Goal: Information Seeking & Learning: Check status

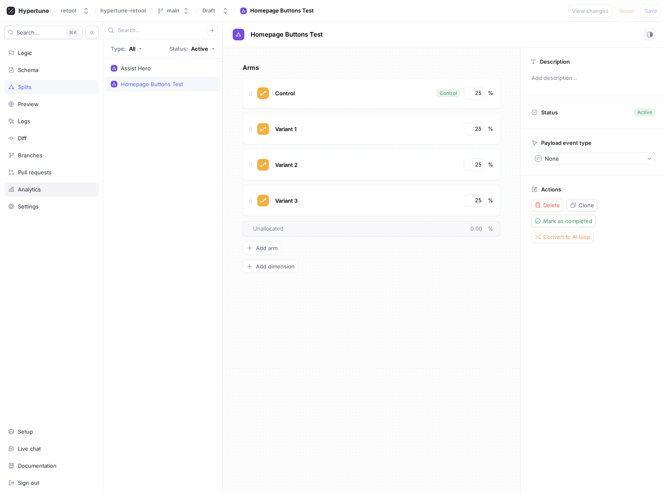
click at [24, 184] on div "Analytics" at bounding box center [51, 189] width 95 height 14
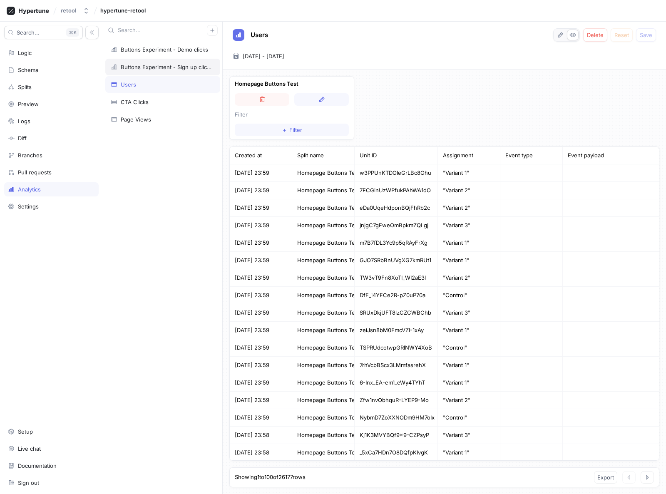
click at [173, 71] on div "Buttons Experiment - Sign up clicks" at bounding box center [162, 67] width 115 height 17
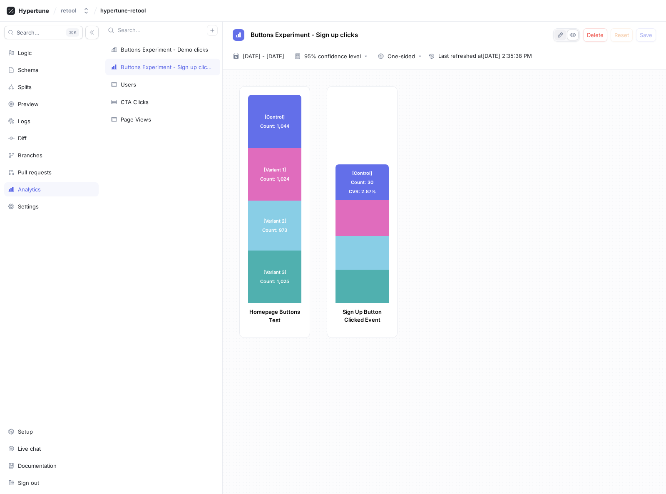
click at [556, 32] on button "button" at bounding box center [561, 35] width 12 height 11
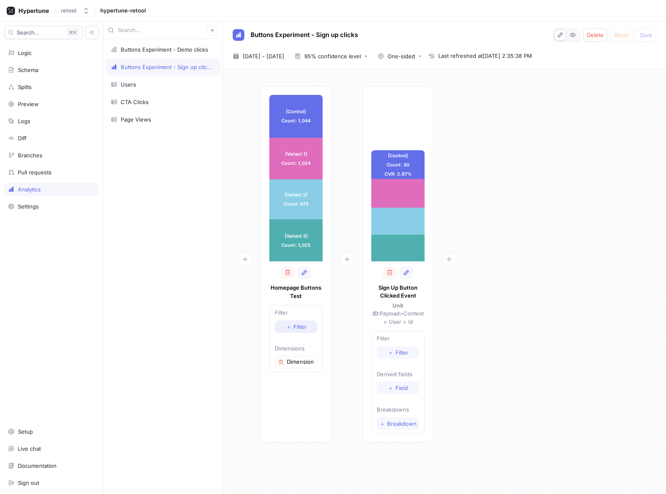
click at [297, 326] on span "Filter" at bounding box center [300, 326] width 13 height 5
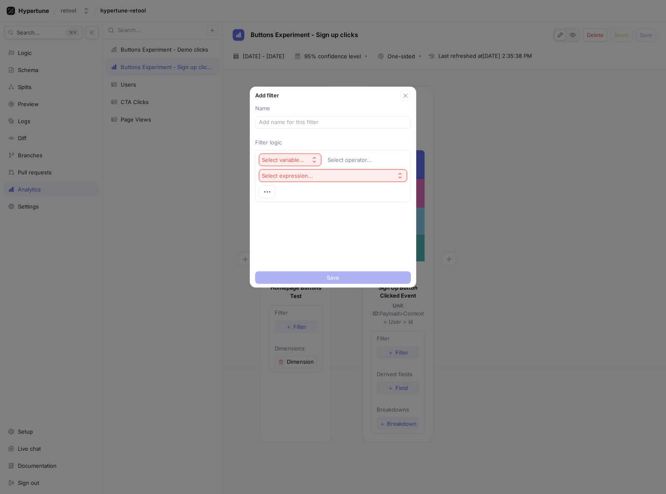
click at [287, 162] on div "Select variable..." at bounding box center [283, 160] width 42 height 7
click at [374, 205] on div "Select variable... Select operator... Select expression..." at bounding box center [333, 176] width 156 height 59
click at [346, 159] on div "Select operator..." at bounding box center [350, 160] width 44 height 7
click at [314, 210] on div "Name Filter logic Select variable... Select operator... Select expression..." at bounding box center [333, 184] width 166 height 167
click at [309, 125] on input "text" at bounding box center [333, 122] width 148 height 8
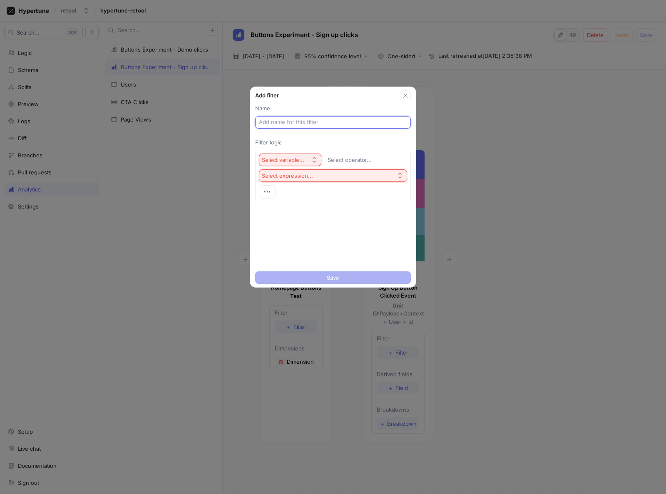
click at [292, 157] on div "Select variable..." at bounding box center [283, 160] width 42 height 7
click at [377, 236] on div "Name Filter logic Select variable... Select operator... Select expression..." at bounding box center [333, 184] width 166 height 167
click at [405, 93] on icon "button" at bounding box center [405, 95] width 7 height 7
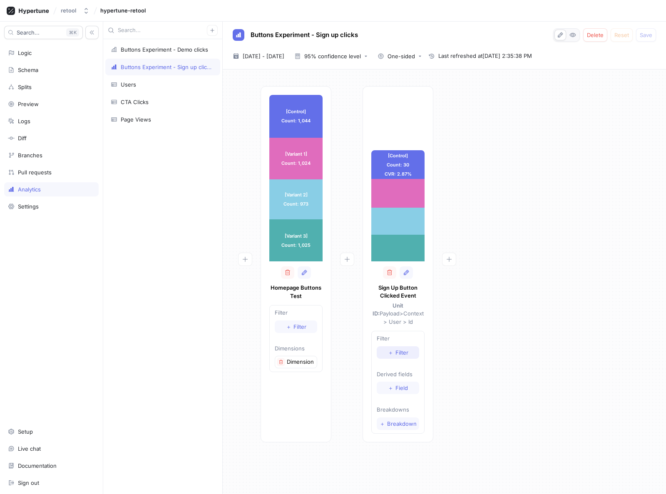
click at [403, 350] on span "Filter" at bounding box center [402, 352] width 13 height 5
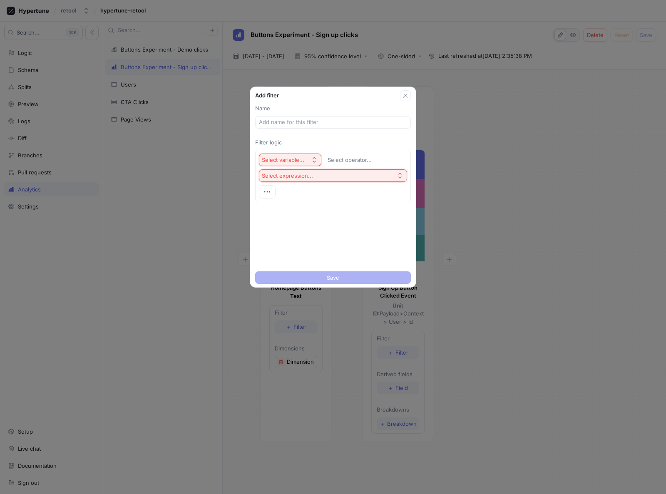
click at [291, 158] on div "Select variable..." at bounding box center [283, 160] width 42 height 7
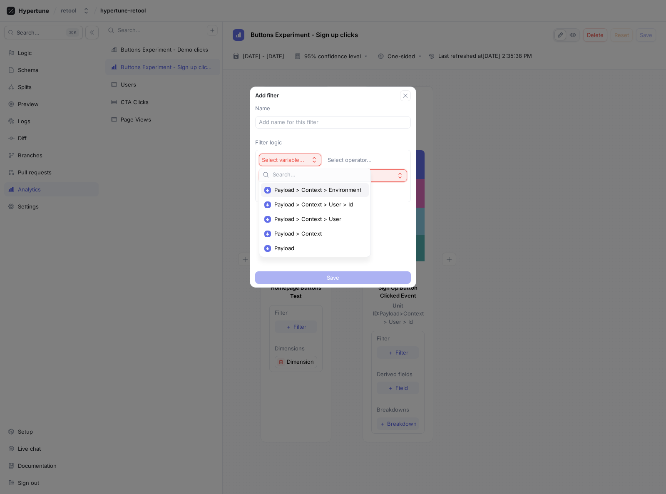
click at [299, 192] on span "Payload > Context > Environment" at bounding box center [317, 190] width 87 height 7
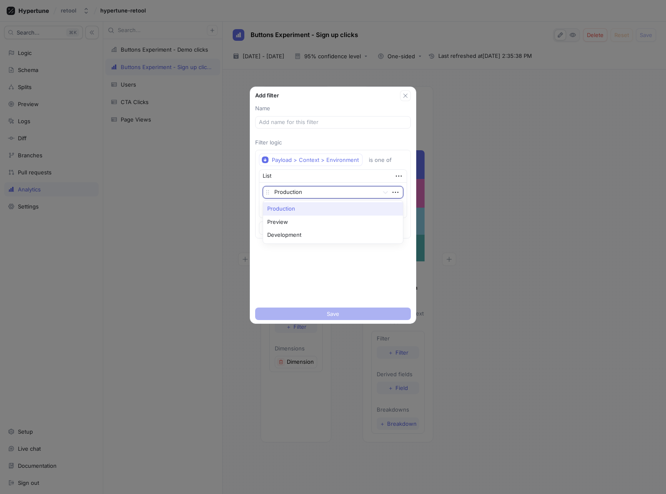
click at [304, 191] on div at bounding box center [324, 193] width 101 height 10
click at [295, 208] on div "Production" at bounding box center [333, 208] width 140 height 13
click at [356, 286] on div "Name Filter logic Payload > Context > Environment is one of List Production To …" at bounding box center [333, 202] width 166 height 203
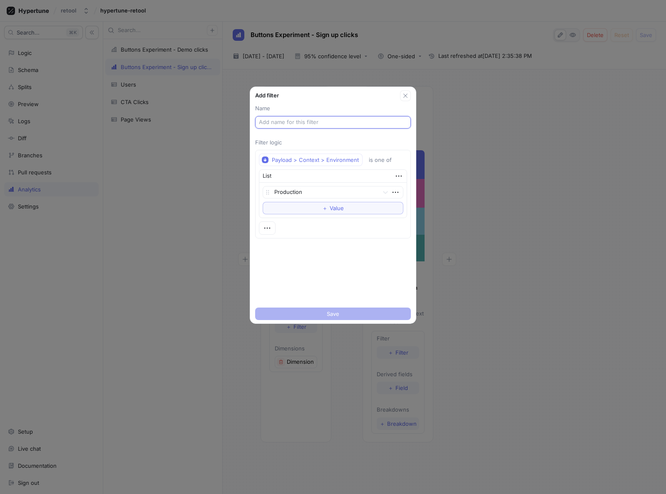
click at [274, 122] on input "text" at bounding box center [333, 122] width 148 height 8
type input "Is Production"
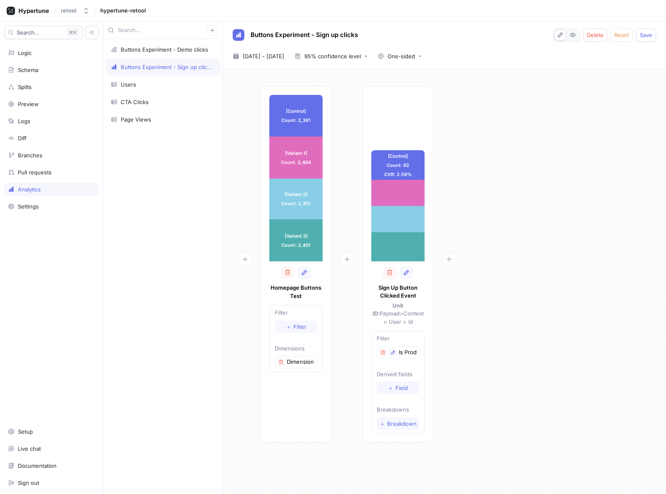
click at [238, 159] on div at bounding box center [244, 264] width 31 height 356
click at [305, 274] on icon "button" at bounding box center [304, 272] width 7 height 7
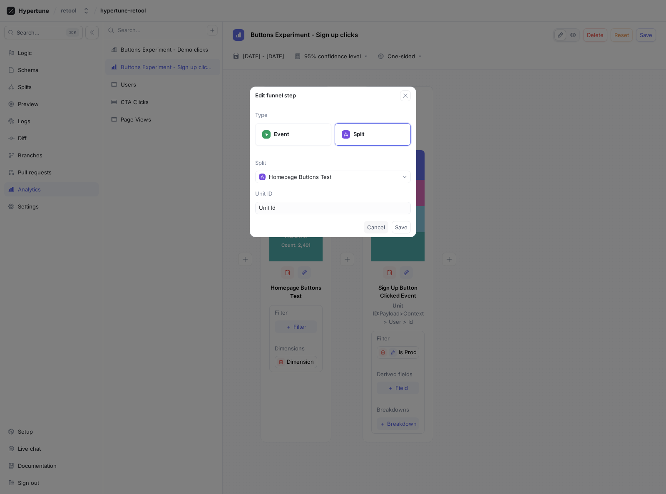
click at [372, 226] on span "Cancel" at bounding box center [376, 227] width 18 height 5
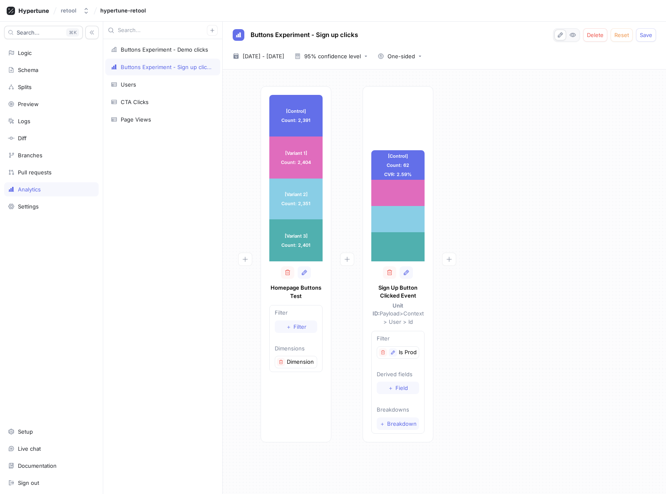
click at [294, 348] on p "Dimensions" at bounding box center [296, 349] width 42 height 8
click at [307, 270] on icon "button" at bounding box center [304, 272] width 7 height 7
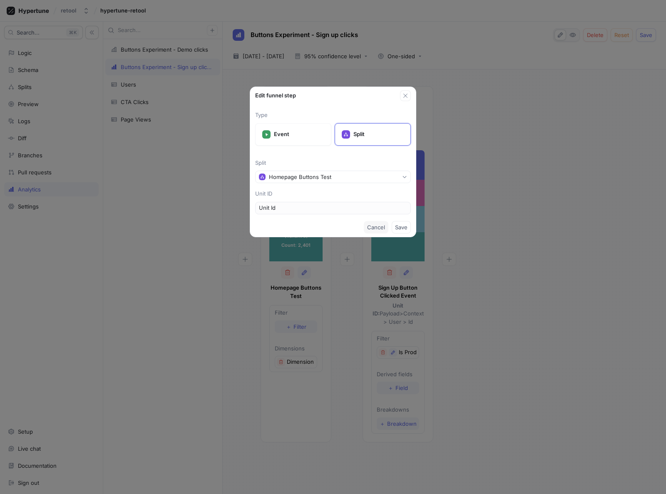
click at [373, 223] on button "Cancel" at bounding box center [376, 227] width 25 height 12
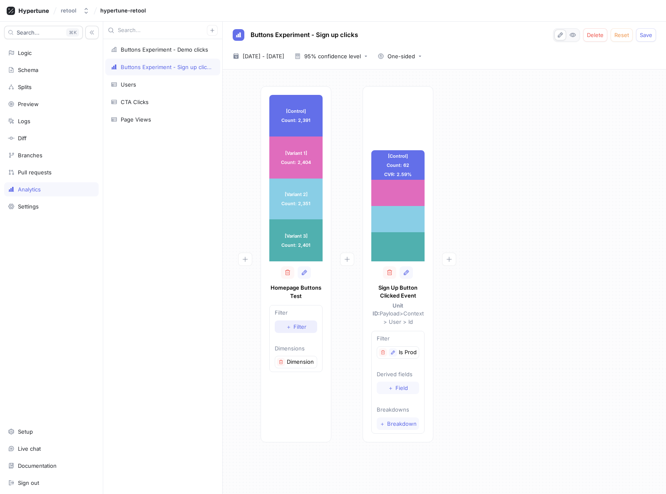
click at [302, 324] on span "Filter" at bounding box center [300, 326] width 13 height 5
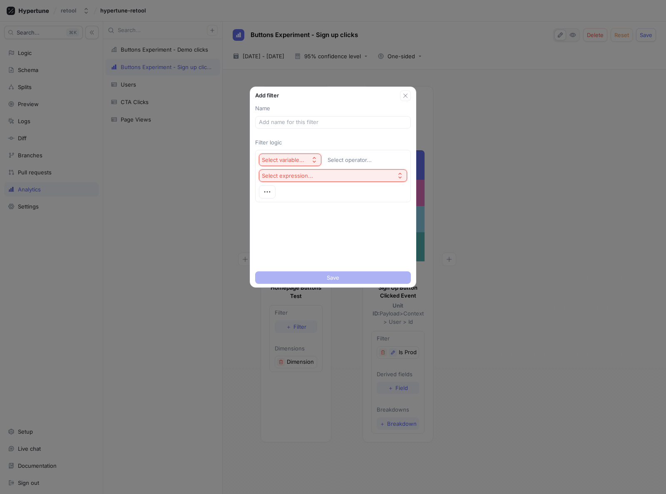
click at [281, 161] on div "Select variable..." at bounding box center [283, 160] width 42 height 7
click at [369, 234] on div "Name Filter logic Select variable... Select operator... Select expression..." at bounding box center [333, 184] width 166 height 167
click at [271, 188] on icon "button" at bounding box center [267, 191] width 9 height 9
click at [364, 197] on div "Select variable... Select operator... Select expression..." at bounding box center [333, 176] width 148 height 45
click at [410, 97] on button "button" at bounding box center [405, 95] width 11 height 11
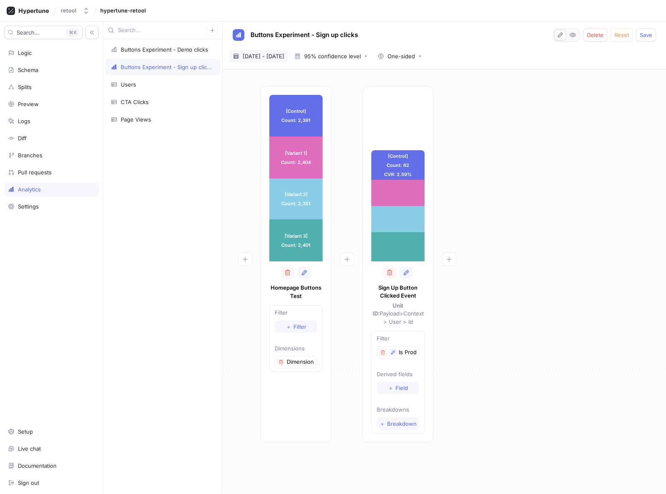
click at [269, 57] on span "[DATE] - [DATE]" at bounding box center [264, 56] width 42 height 8
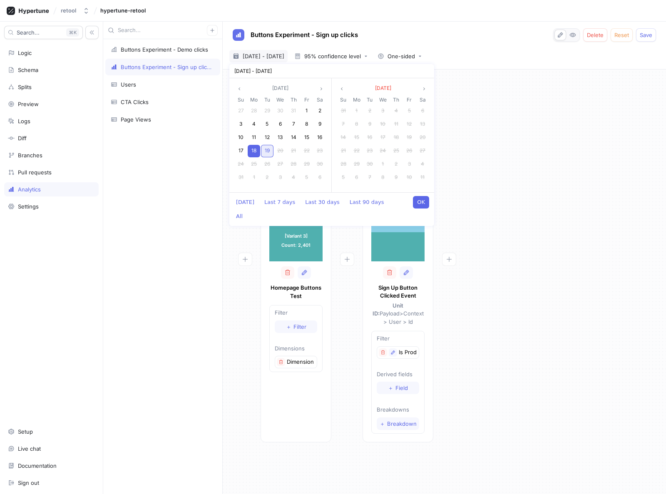
click at [271, 152] on div "19" at bounding box center [267, 151] width 12 height 12
click at [463, 187] on div at bounding box center [448, 264] width 31 height 356
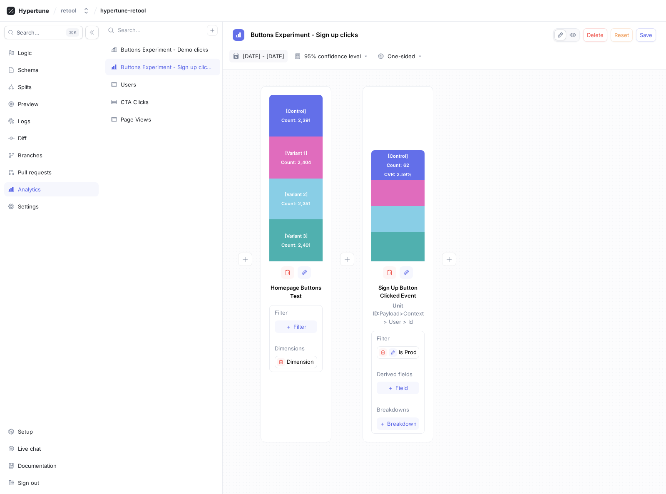
click at [264, 55] on span "[DATE] - [DATE]" at bounding box center [264, 56] width 42 height 8
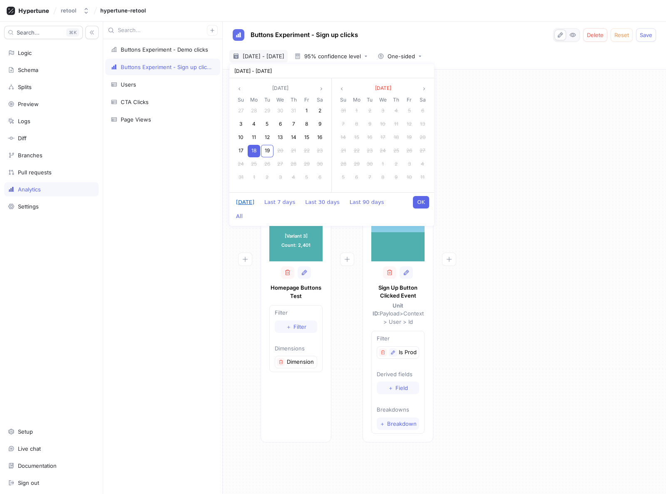
click at [245, 201] on button "[DATE]" at bounding box center [245, 202] width 27 height 12
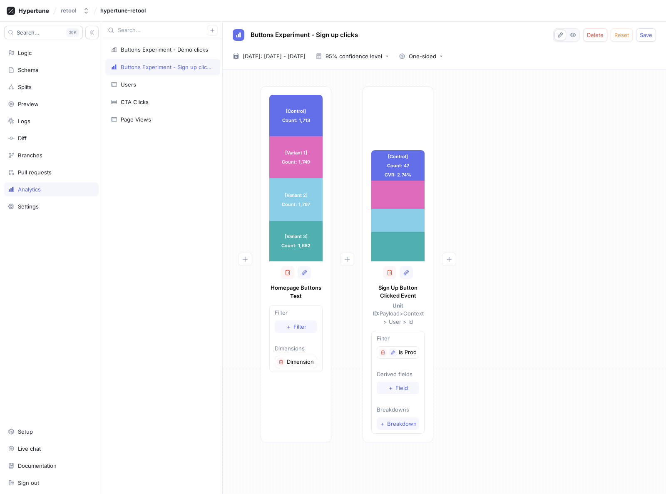
click at [242, 207] on div at bounding box center [244, 264] width 31 height 356
click at [281, 53] on span "[DATE]: [DATE] - [DATE]" at bounding box center [274, 56] width 63 height 8
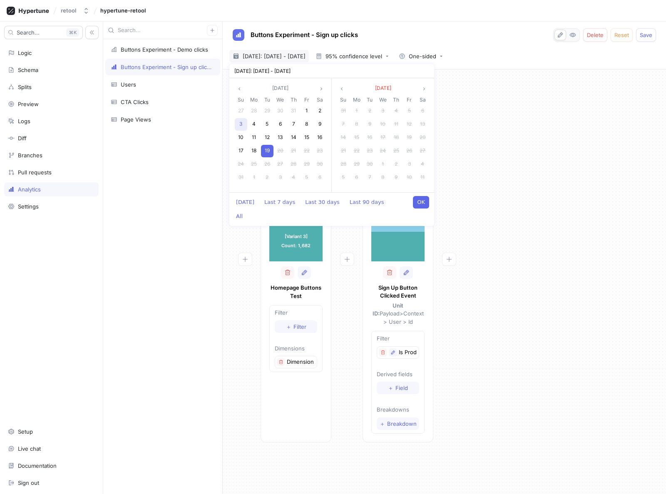
click at [243, 127] on div "3" at bounding box center [241, 124] width 12 height 12
click at [271, 149] on div "19" at bounding box center [267, 151] width 12 height 12
click at [419, 202] on button "OK" at bounding box center [421, 202] width 16 height 12
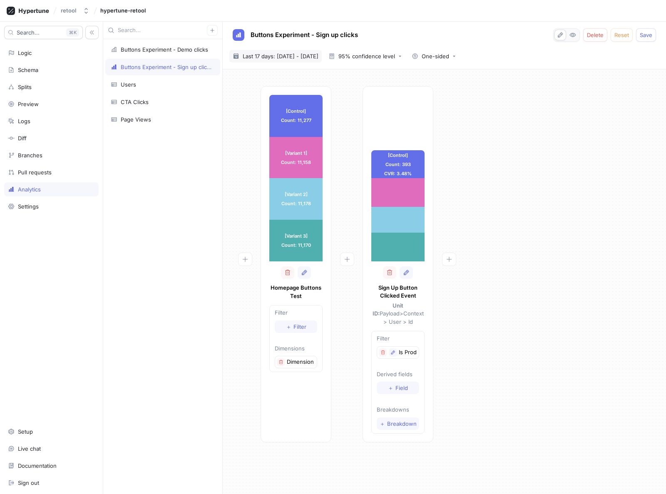
drag, startPoint x: 260, startPoint y: 57, endPoint x: 255, endPoint y: 59, distance: 5.4
click at [260, 57] on span "Last 17 days: [DATE] - [DATE]" at bounding box center [281, 56] width 76 height 8
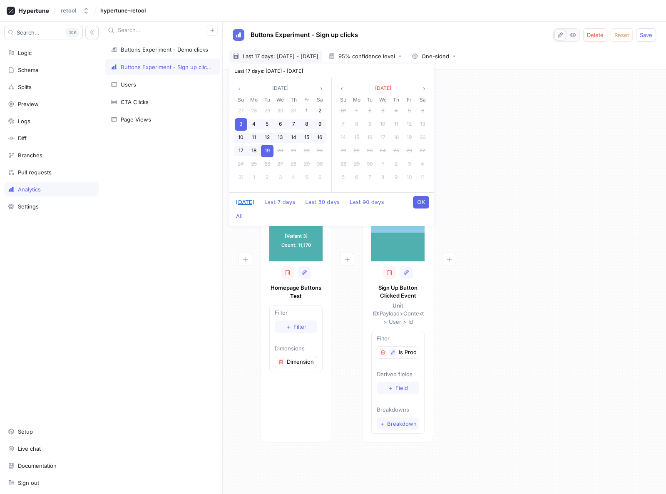
click at [244, 200] on button "[DATE]" at bounding box center [245, 202] width 27 height 12
type input "[DATE] ~ [DATE]"
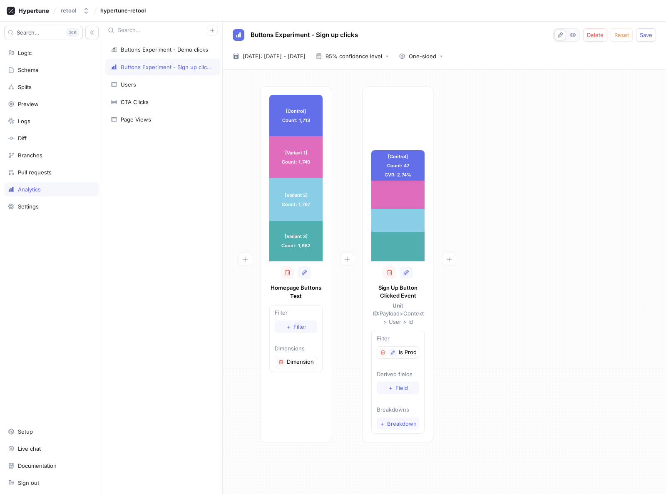
click at [519, 217] on div "[Control] Count: 1,713 [Control] Count: 1,713 [Variant 1] Count: 1,749 [Variant…" at bounding box center [444, 266] width 430 height 361
click at [473, 257] on div "[Variant 3] Count: 46 CVR: 2.73% Uplift: -0.324% Result is not significant Conf…" at bounding box center [473, 263] width 96 height 62
click at [538, 233] on div "[Control] Count: 1,713 [Control] Count: 1,713 [Variant 1] Count: 1,749 [Variant…" at bounding box center [444, 266] width 430 height 361
